Goal: Check status: Check status

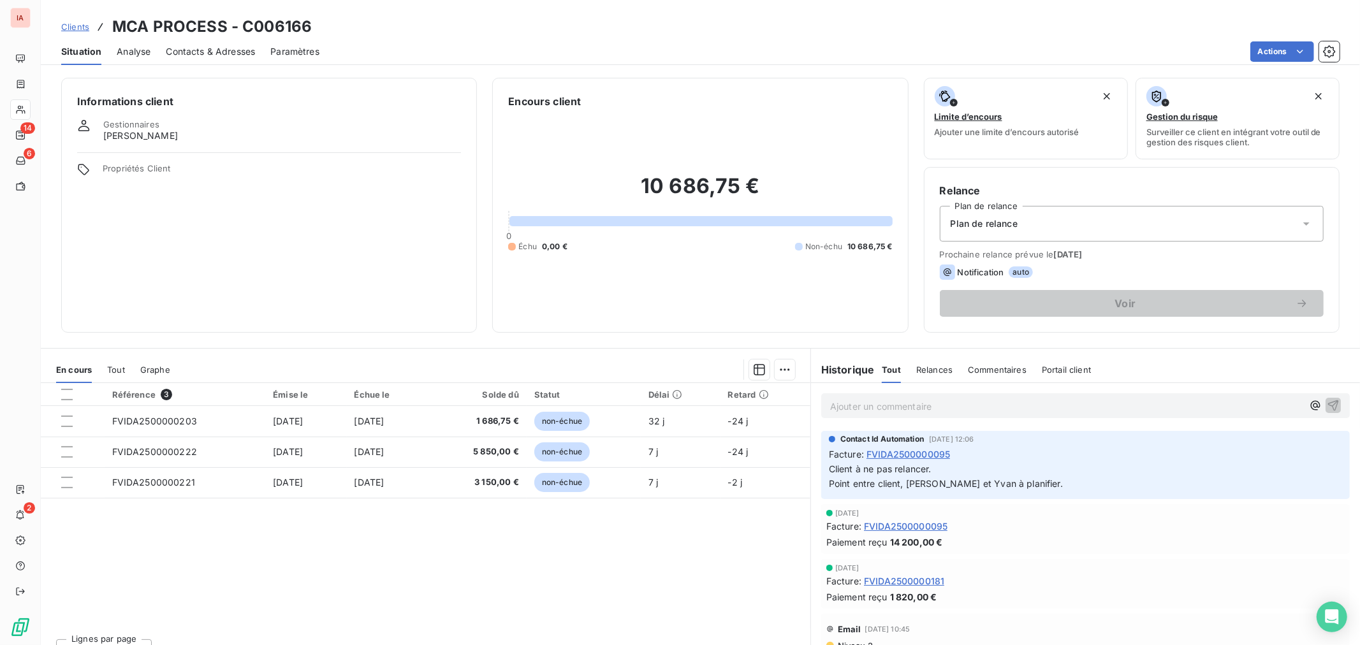
scroll to position [354, 0]
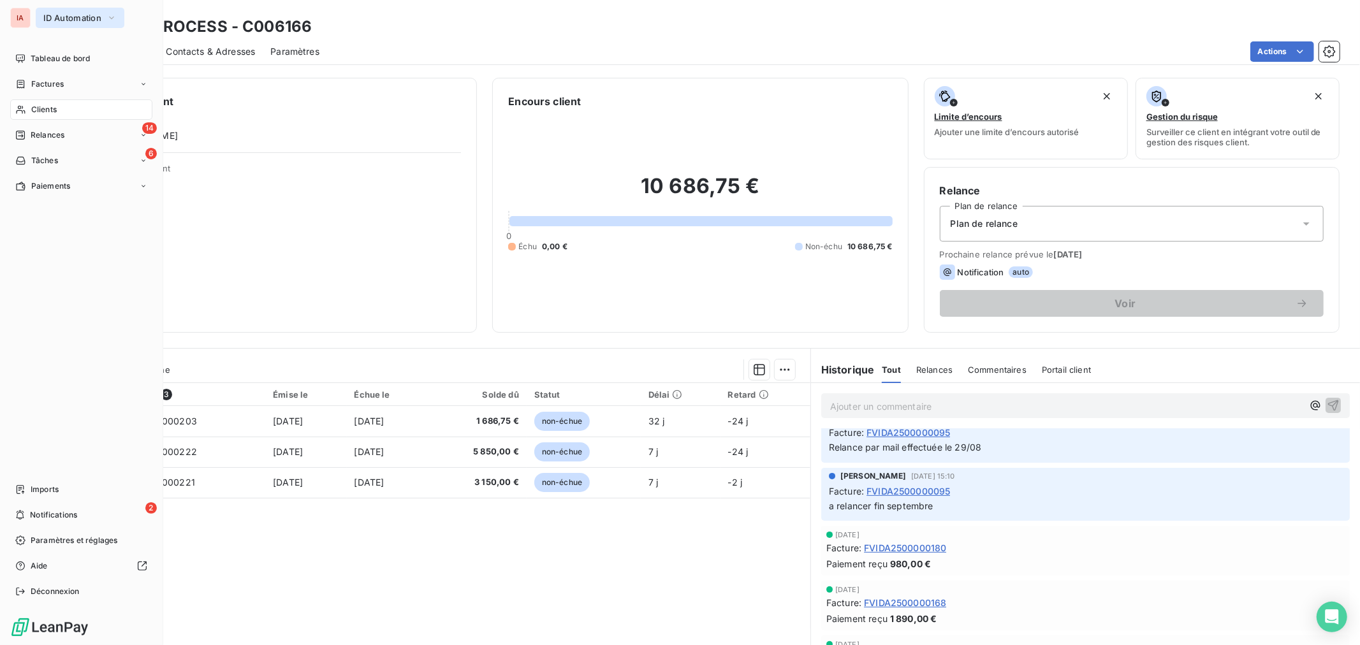
click at [83, 26] on button "ID Automation" at bounding box center [80, 18] width 89 height 20
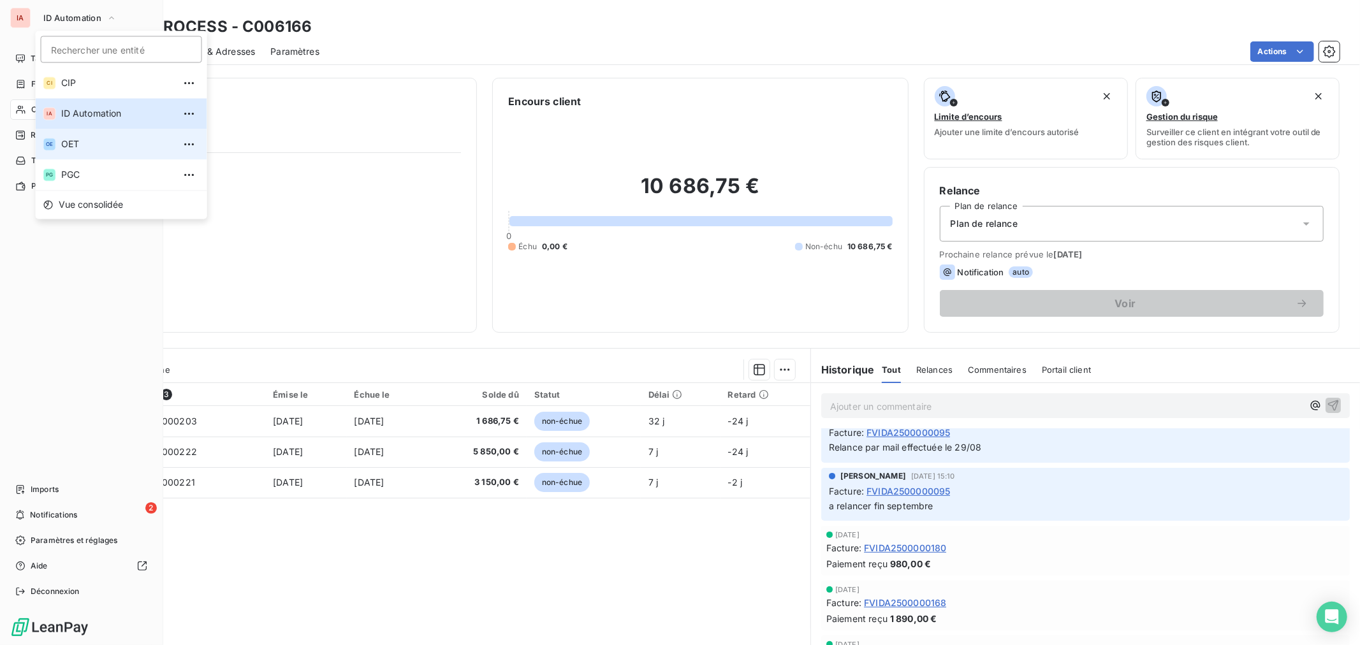
click at [88, 145] on span "OET" at bounding box center [117, 144] width 113 height 13
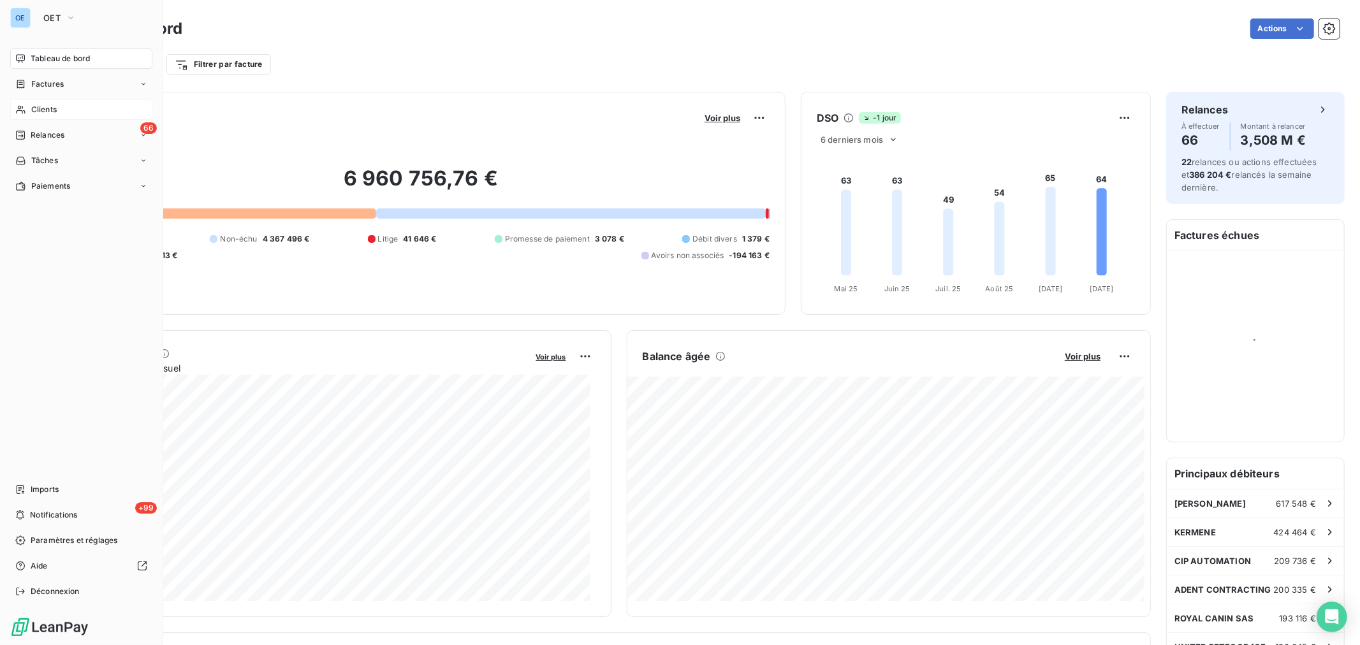
click at [52, 111] on span "Clients" at bounding box center [44, 109] width 26 height 11
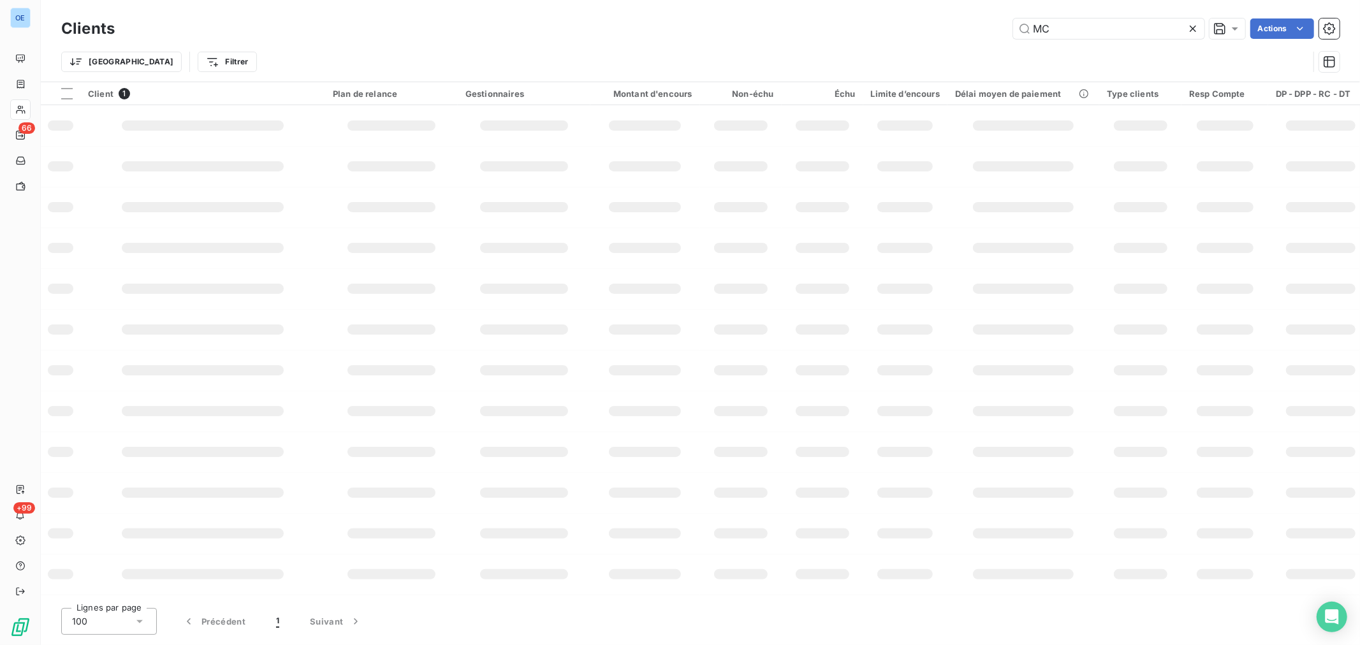
type input "M"
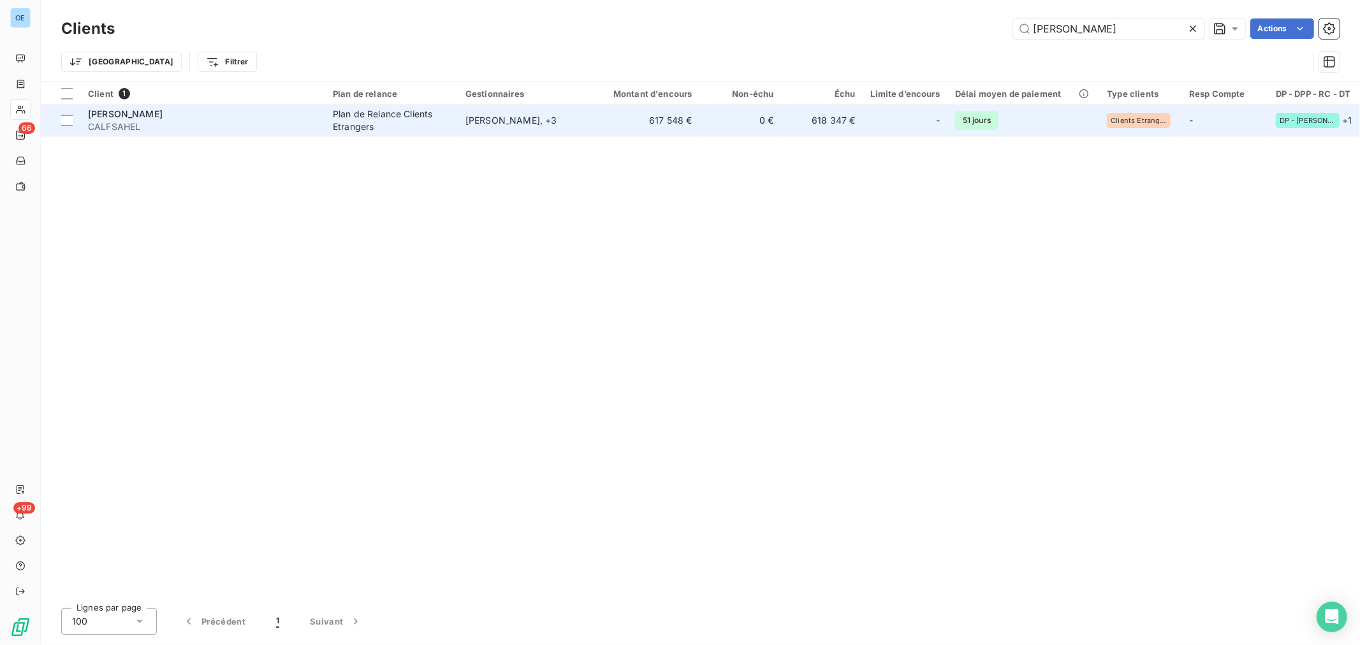
type input "[PERSON_NAME]"
click at [613, 111] on td "617 548 €" at bounding box center [645, 120] width 110 height 31
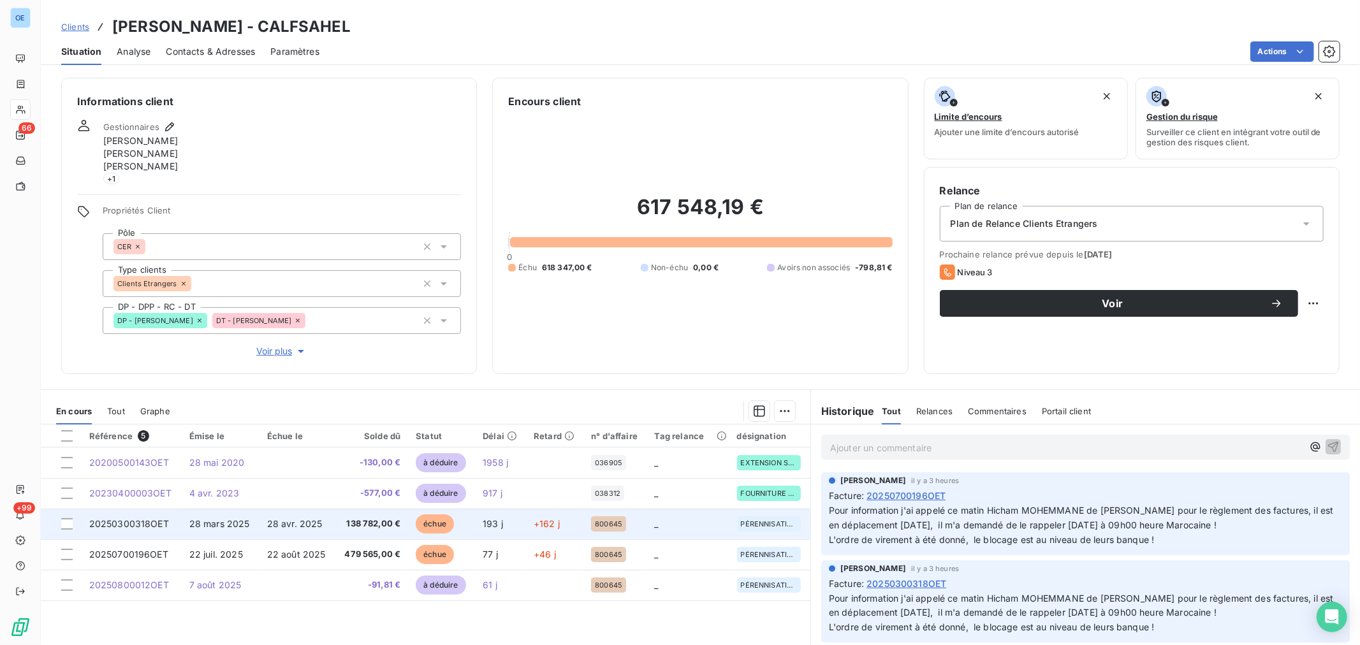
click at [475, 522] on td "193 j" at bounding box center [500, 524] width 51 height 31
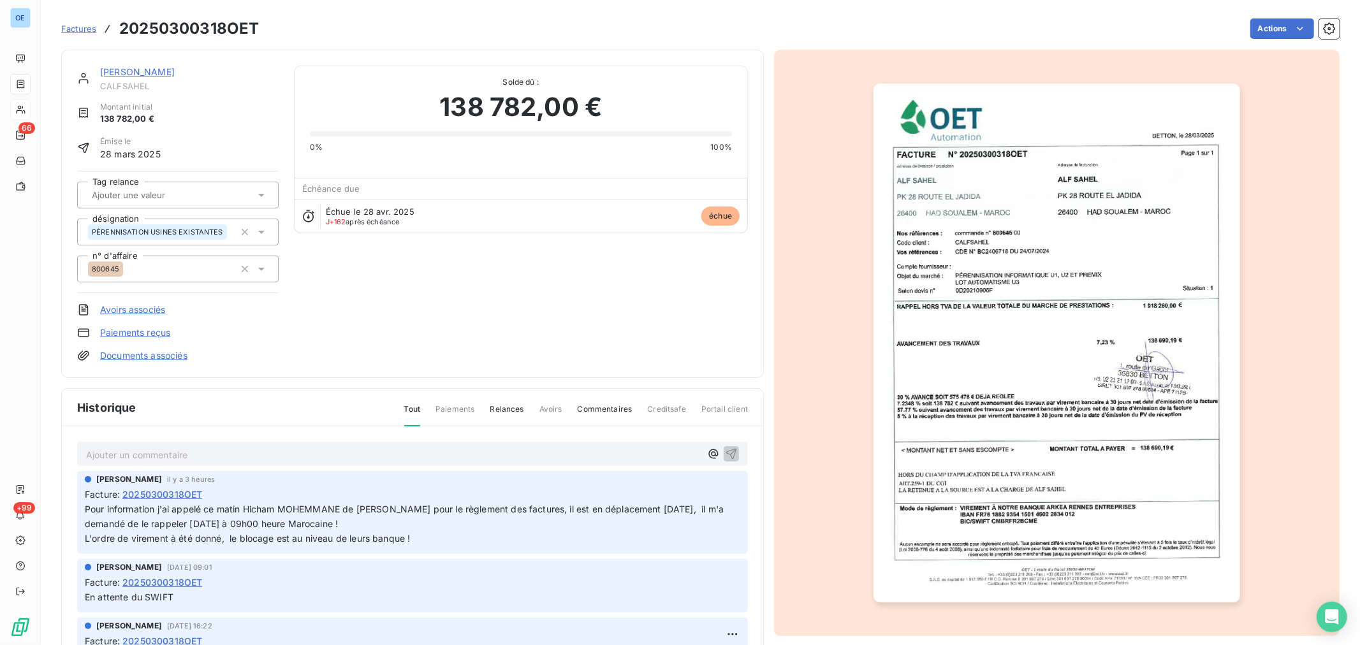
click at [251, 453] on p "Ajouter un commentaire ﻿" at bounding box center [393, 455] width 615 height 16
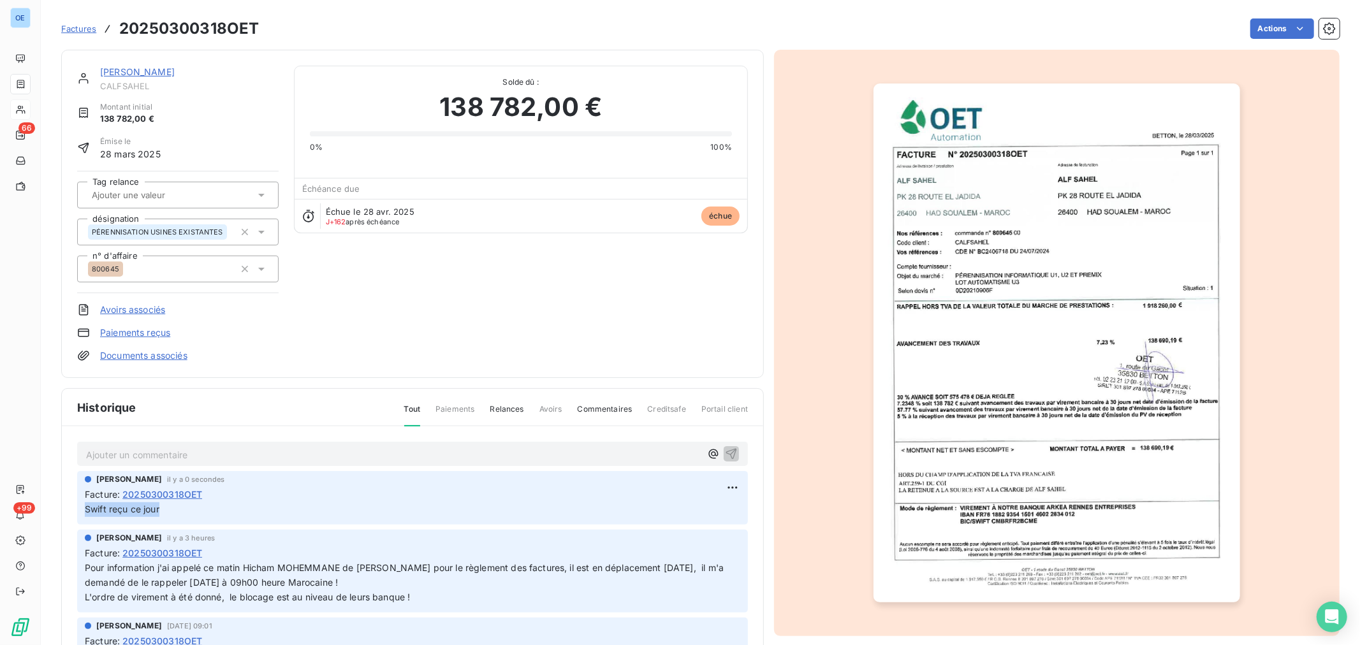
drag, startPoint x: 177, startPoint y: 512, endPoint x: 74, endPoint y: 520, distance: 103.6
click at [74, 520] on div "Ajouter un commentaire ﻿ [PERSON_NAME] il y a 0 secondes Facture : 20250300318O…" at bounding box center [412, 574] width 701 height 295
copy span "Swift reçu ce jour"
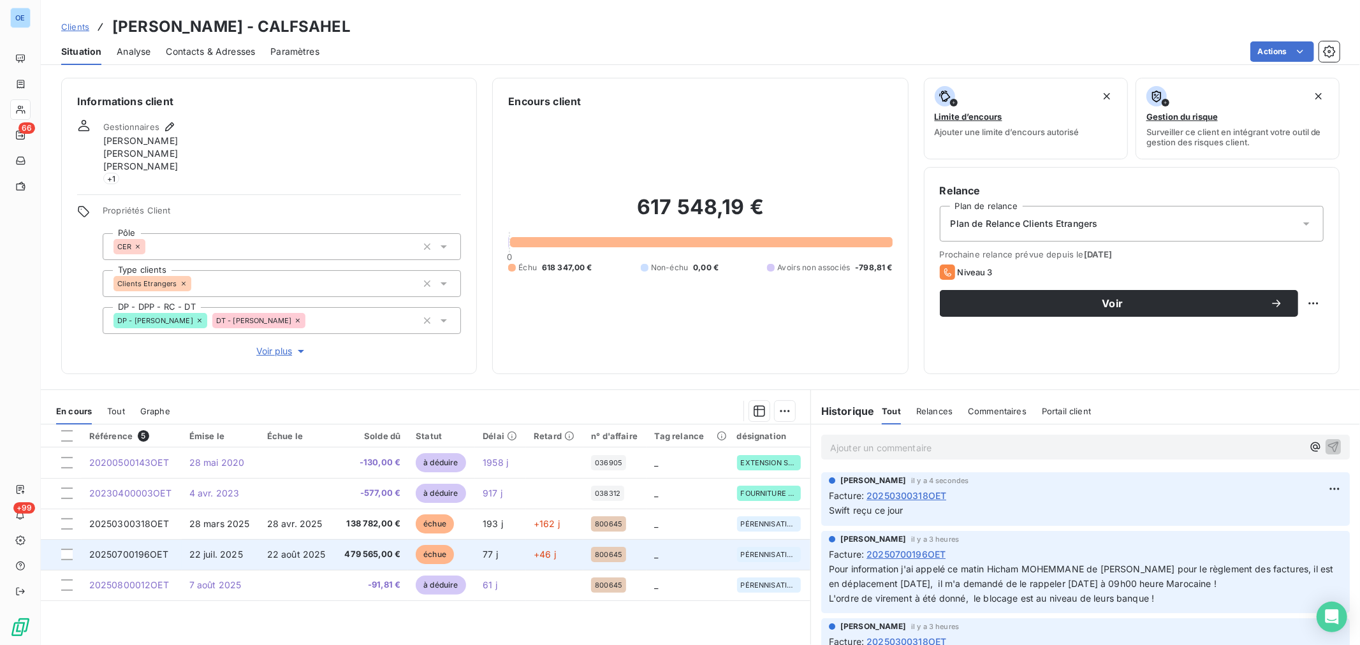
click at [354, 548] on span "479 565,00 €" at bounding box center [372, 554] width 58 height 13
